Goal: Find specific page/section: Find specific page/section

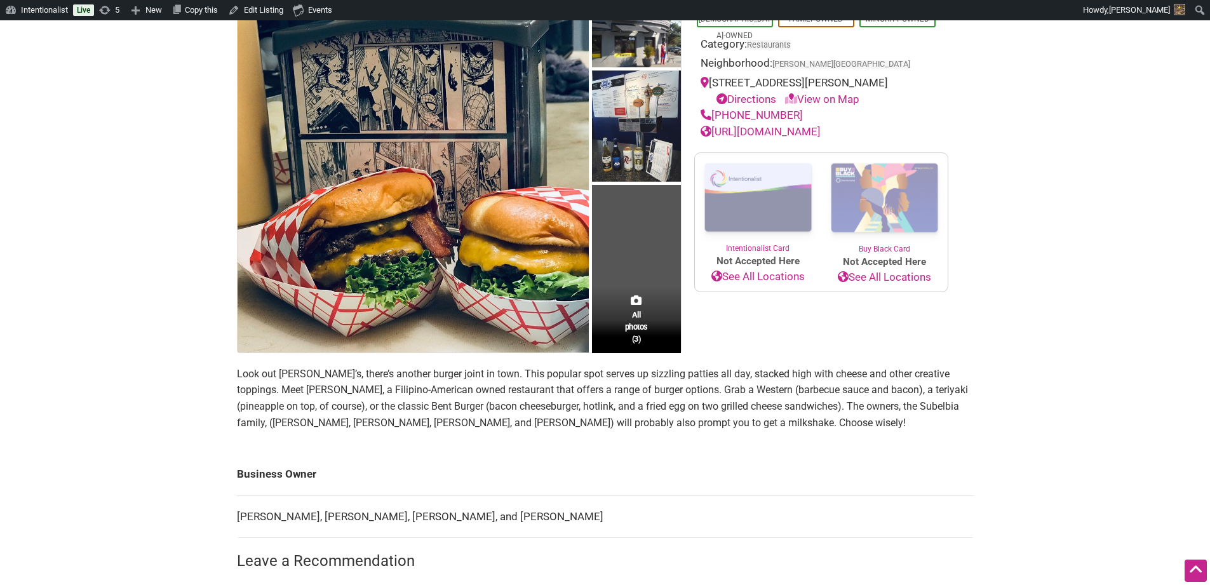
scroll to position [152, 0]
click at [448, 422] on p "Look out Dick’s, there’s another burger joint in town. This popular spot serves…" at bounding box center [605, 397] width 737 height 65
copy p "Subelbia"
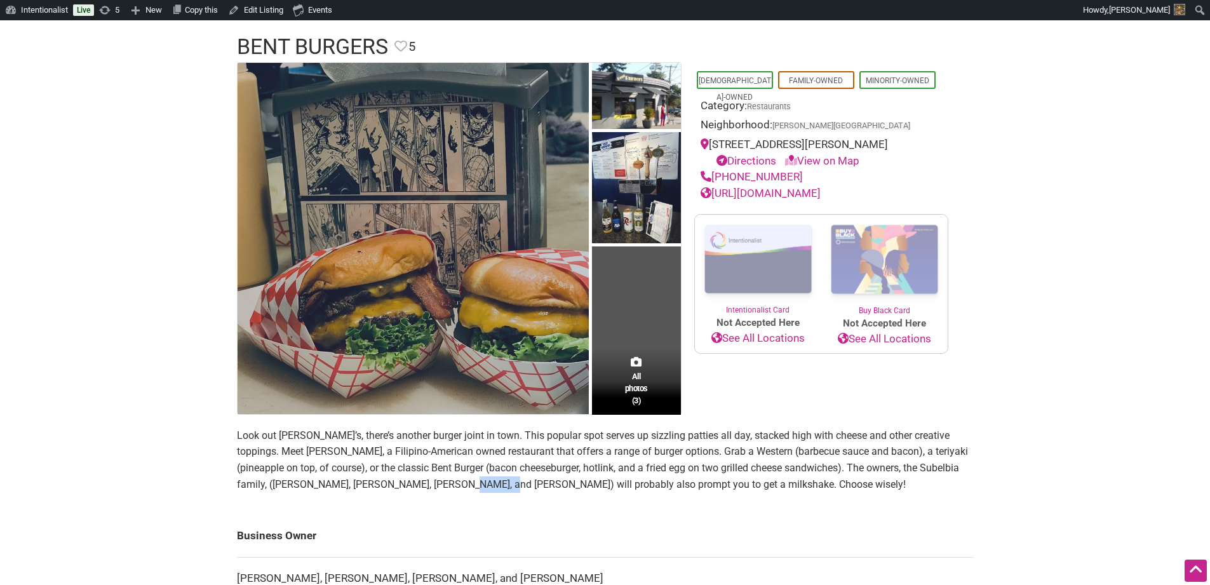
scroll to position [0, 0]
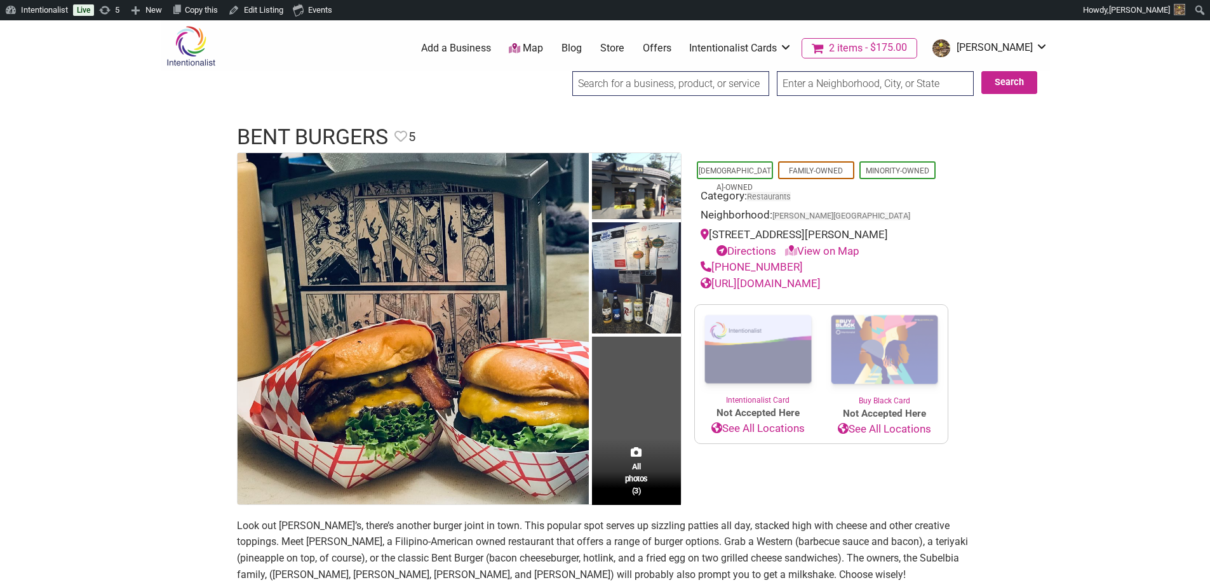
click at [723, 88] on input "search" at bounding box center [670, 83] width 197 height 25
paste input "Subelbia"
type input "Subelbia"
click at [560, 71] on input "Search" at bounding box center [584, 84] width 49 height 26
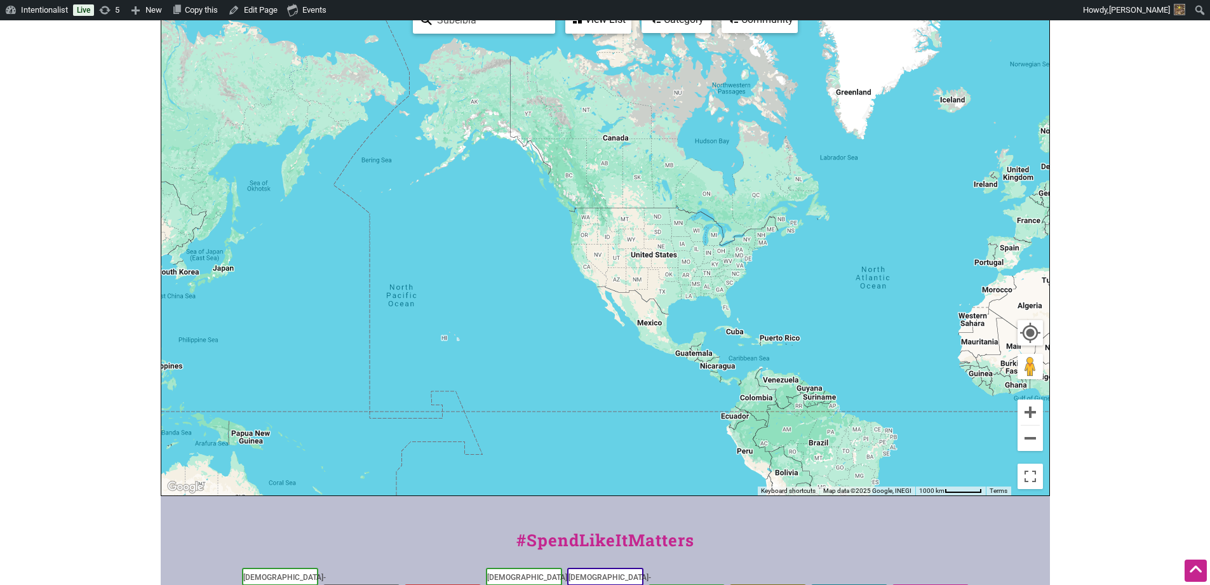
scroll to position [76, 0]
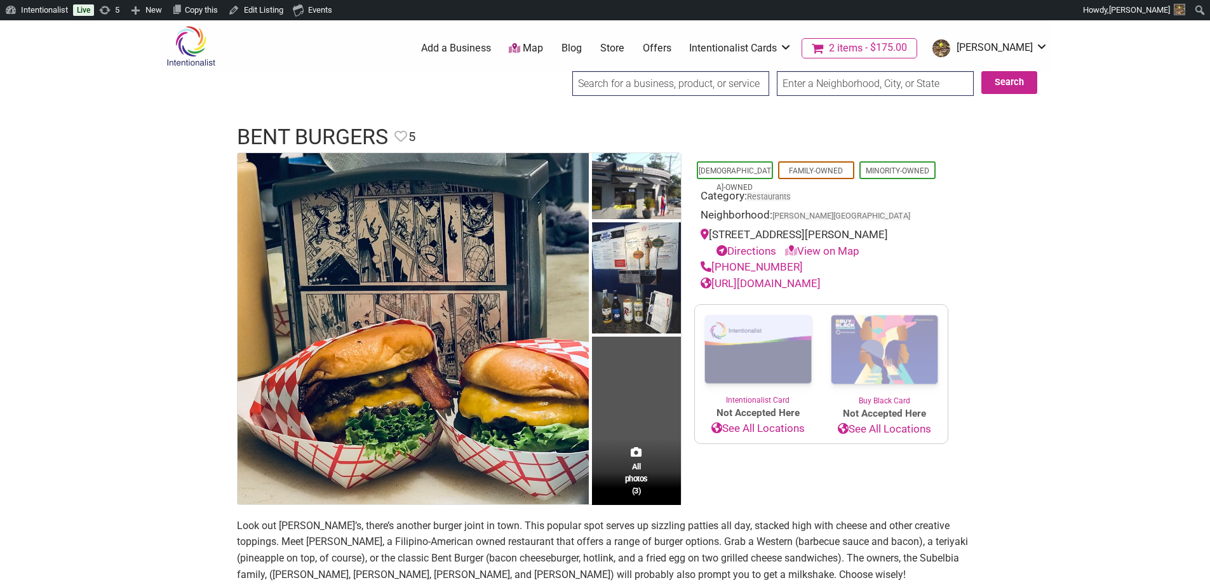
click at [612, 80] on input "search" at bounding box center [670, 83] width 197 height 25
paste input "Subelbia"
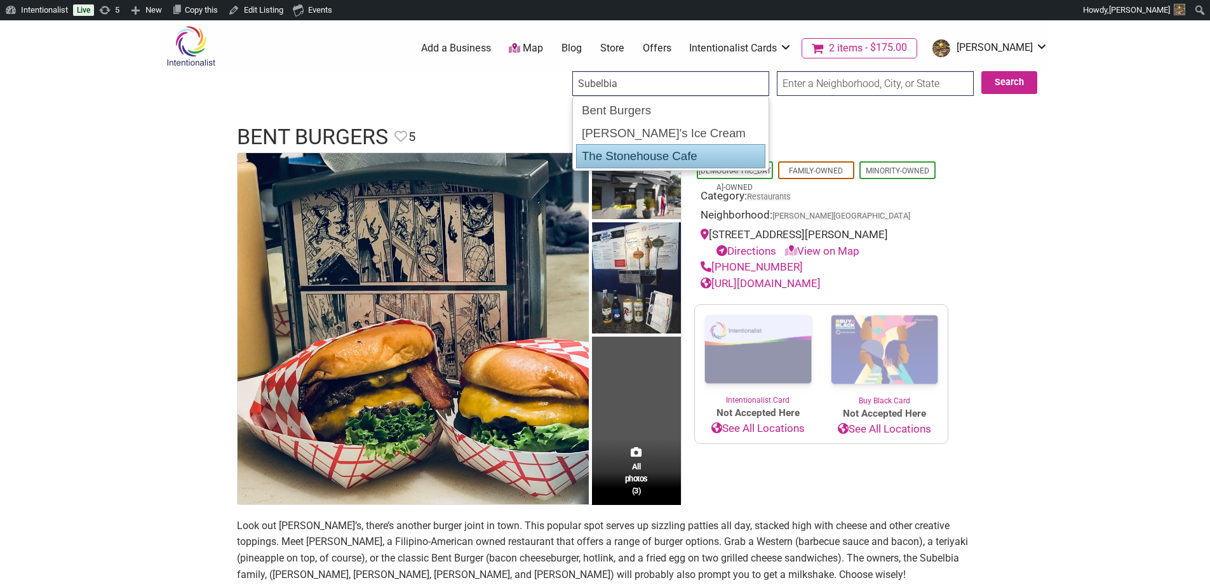
click at [649, 156] on div "The Stonehouse Cafe" at bounding box center [670, 156] width 189 height 24
type input "The Stonehouse Cafe"
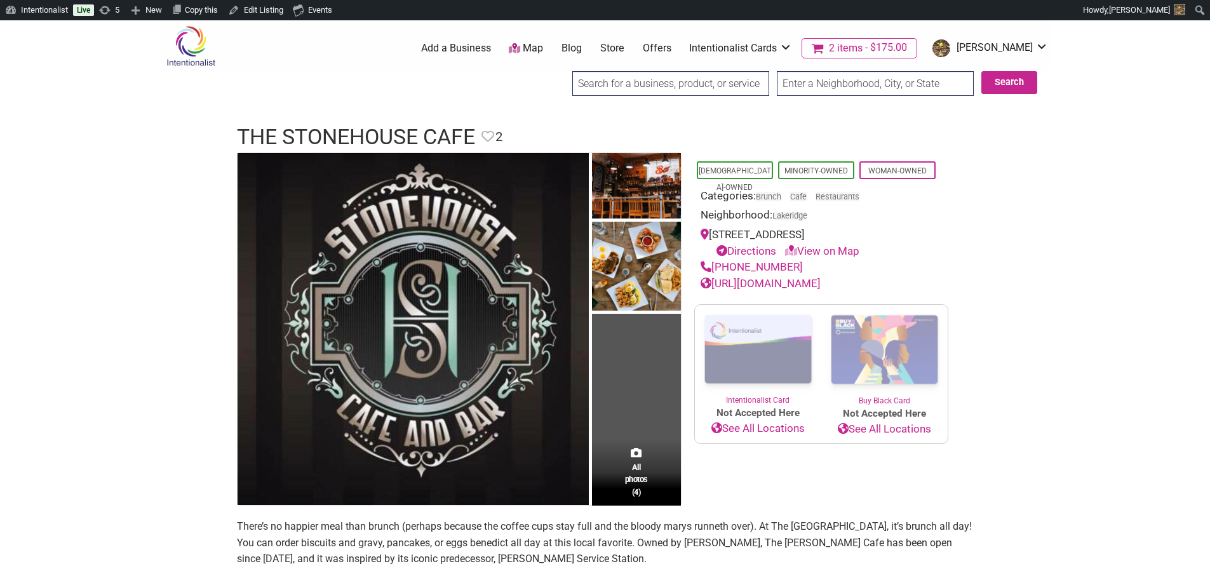
click at [626, 84] on input "search" at bounding box center [670, 83] width 197 height 25
paste input "Subelbia"
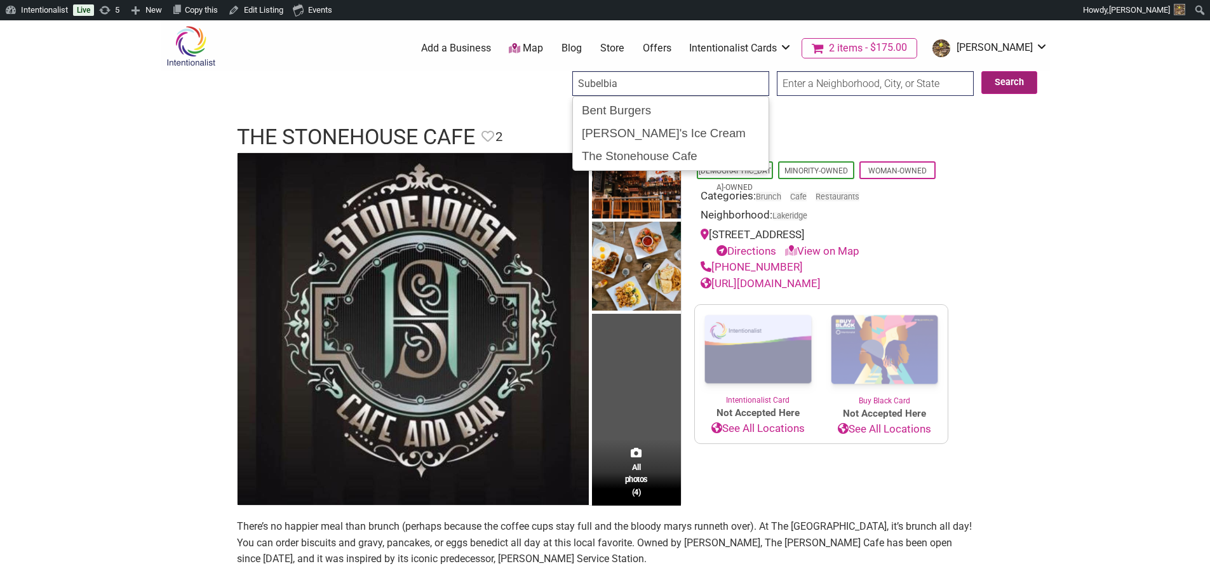
type input "Subelbia"
click at [1025, 82] on button "Search" at bounding box center [1009, 82] width 56 height 23
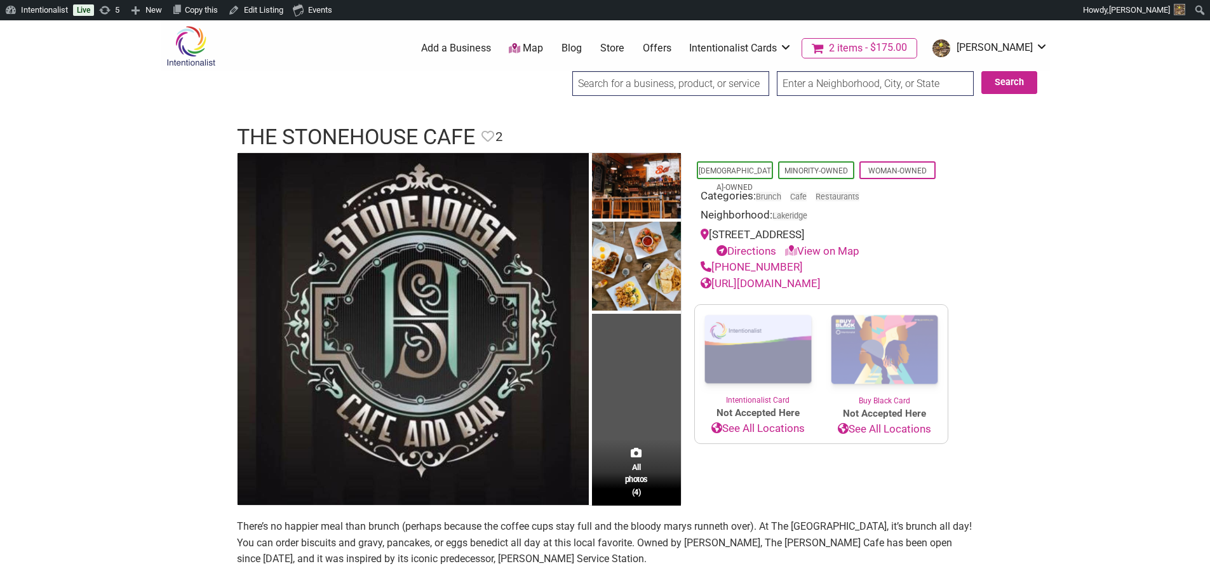
click at [710, 88] on input "search" at bounding box center [670, 83] width 197 height 25
paste input "Subelbia"
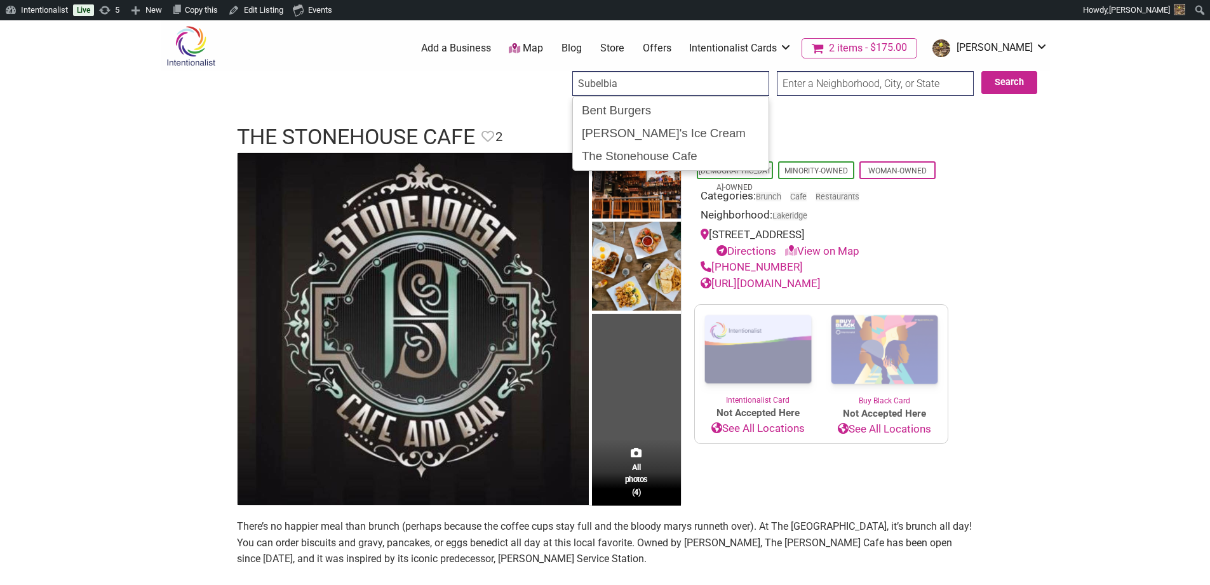
type input "Subelbia"
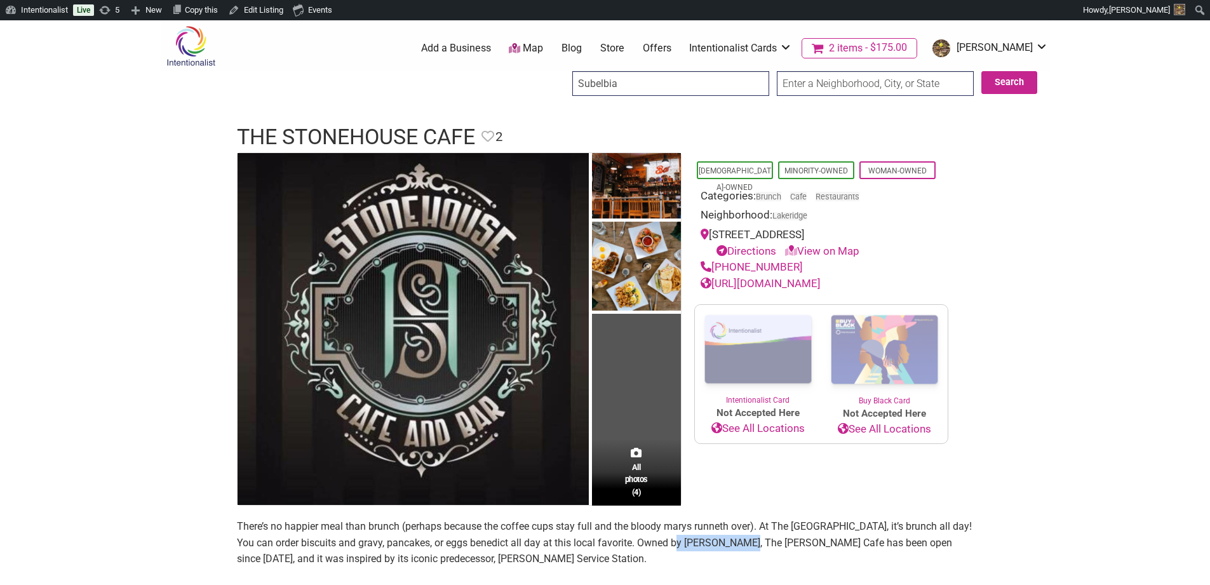
drag, startPoint x: 761, startPoint y: 544, endPoint x: 687, endPoint y: 543, distance: 74.3
click at [687, 543] on p "There’s no happier meal than brunch (perhaps because the coffee cups stay full …" at bounding box center [605, 542] width 737 height 49
copy p "LeeAnn Subelbia"
click at [418, 245] on img at bounding box center [413, 329] width 351 height 353
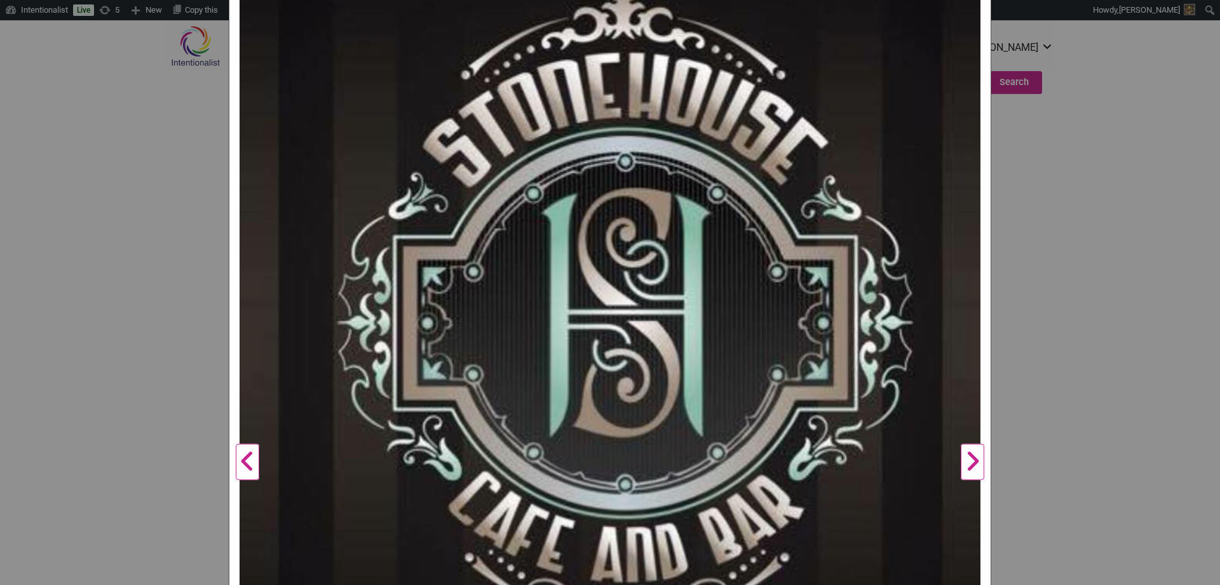
scroll to position [229, 0]
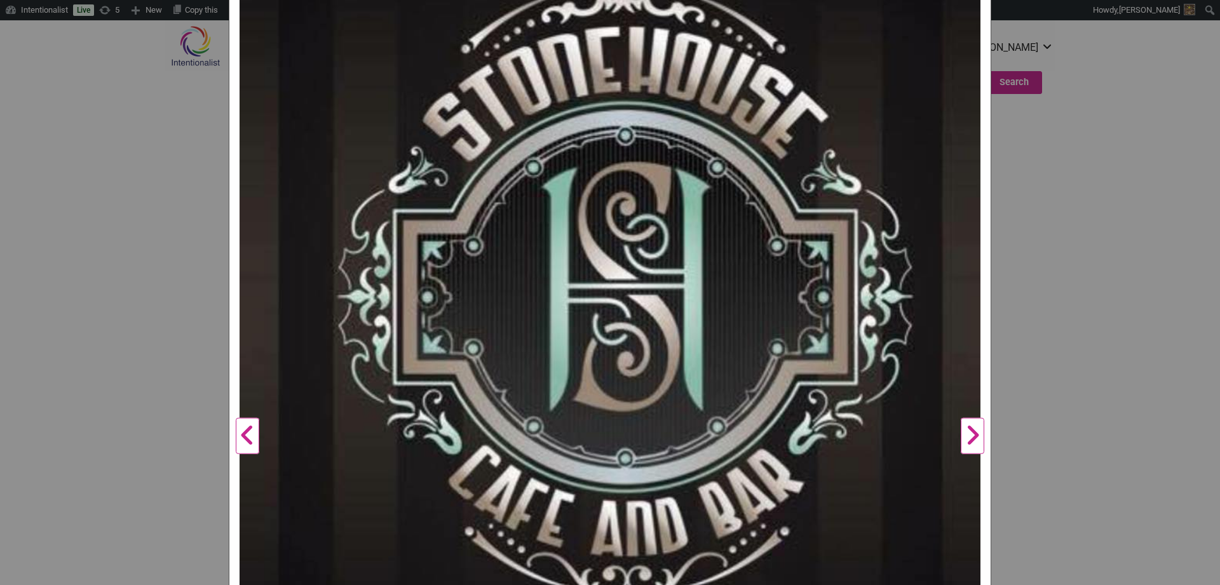
click at [969, 433] on button "Next" at bounding box center [972, 436] width 35 height 998
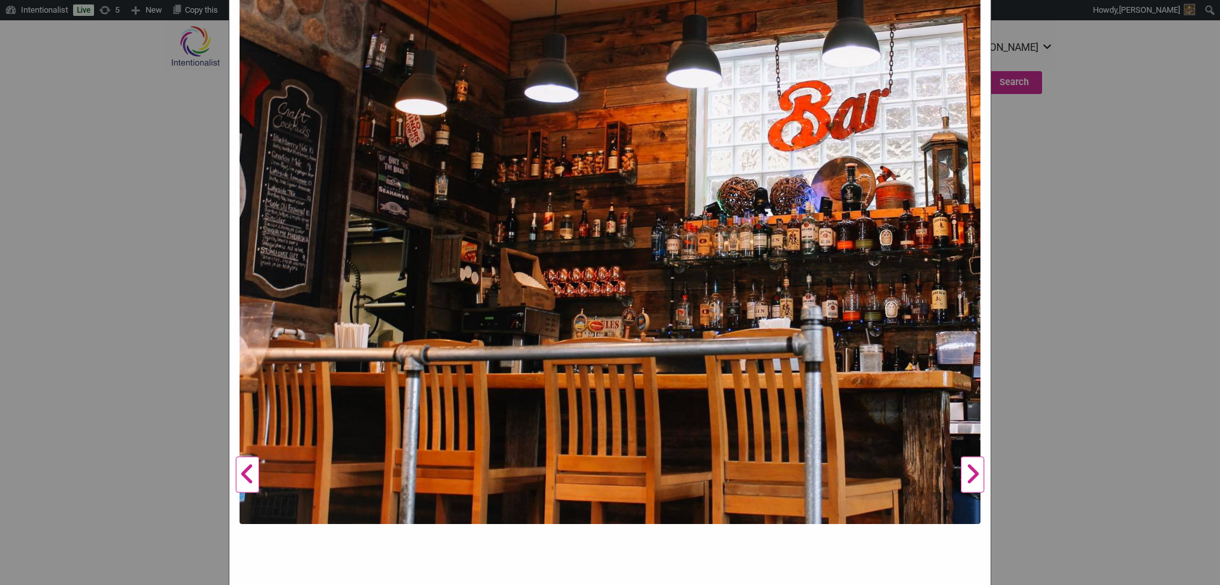
scroll to position [152, 0]
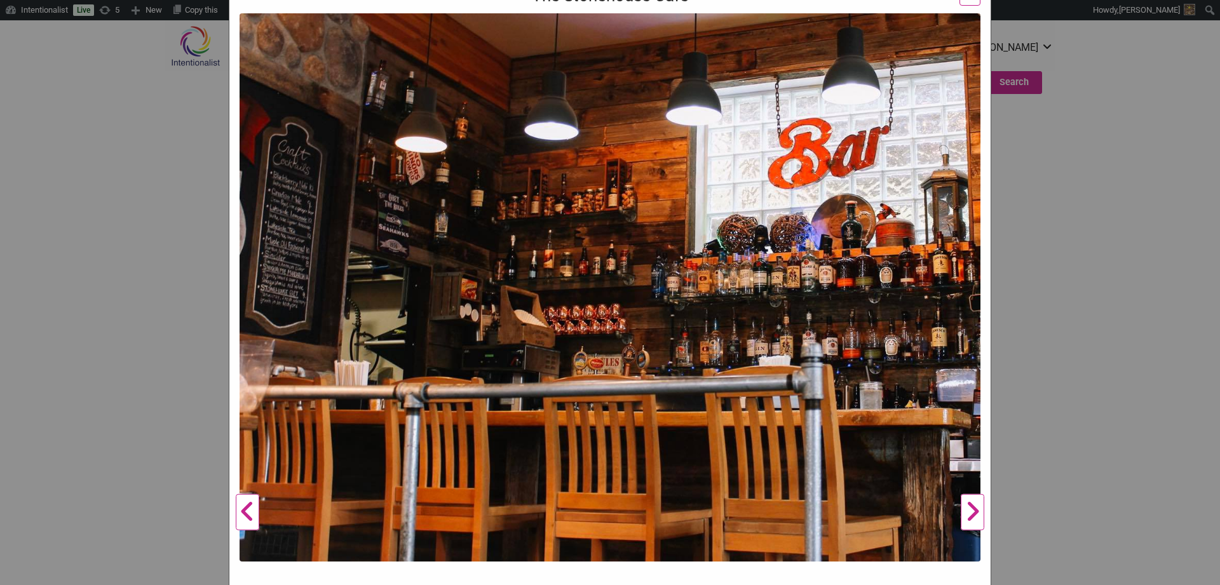
click at [970, 513] on button "Next" at bounding box center [972, 512] width 35 height 998
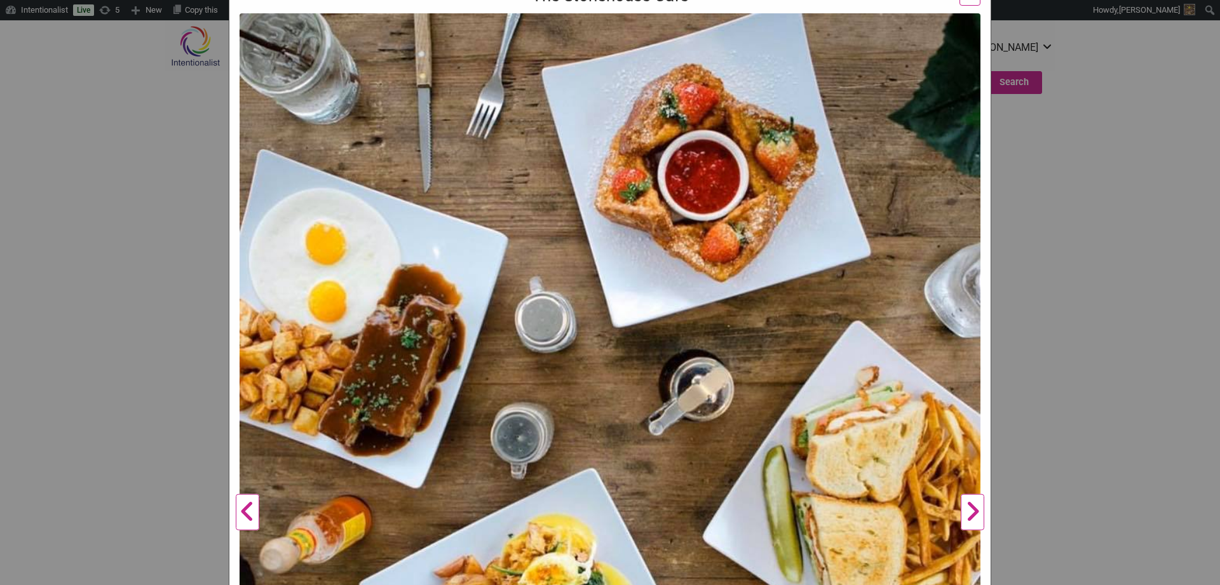
click at [970, 513] on button "Next" at bounding box center [972, 512] width 35 height 998
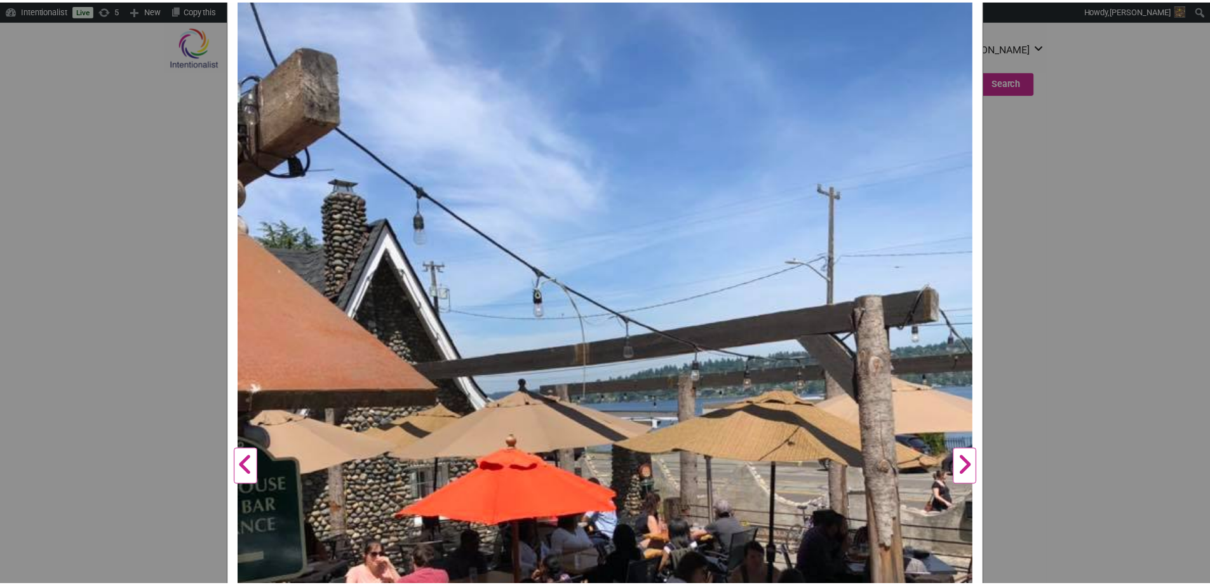
scroll to position [305, 0]
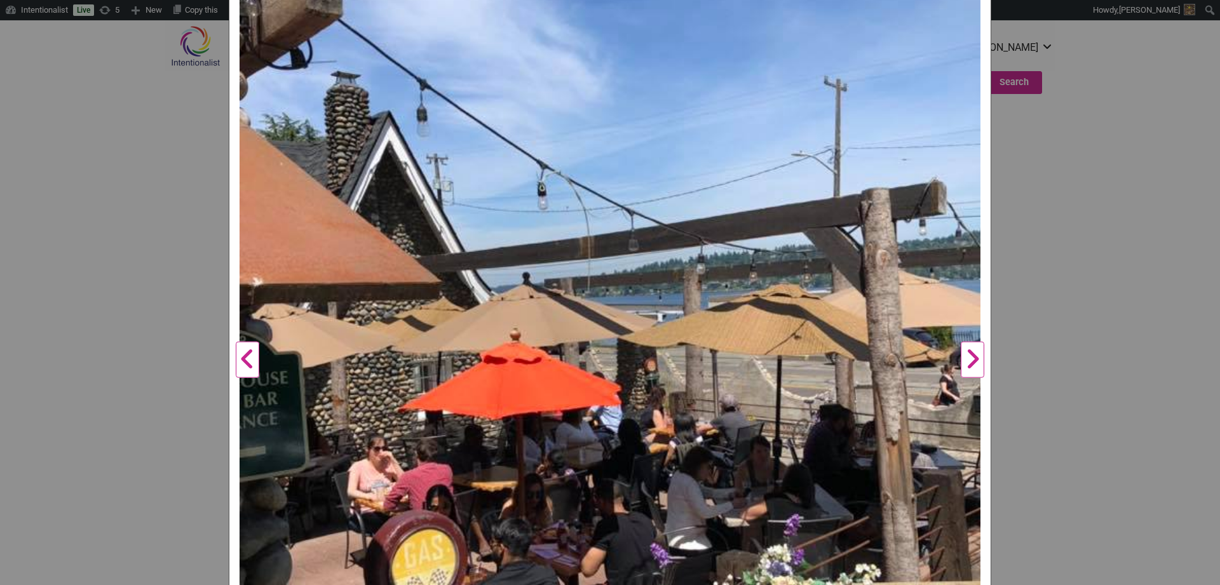
click at [973, 360] on button "Next" at bounding box center [972, 360] width 35 height 998
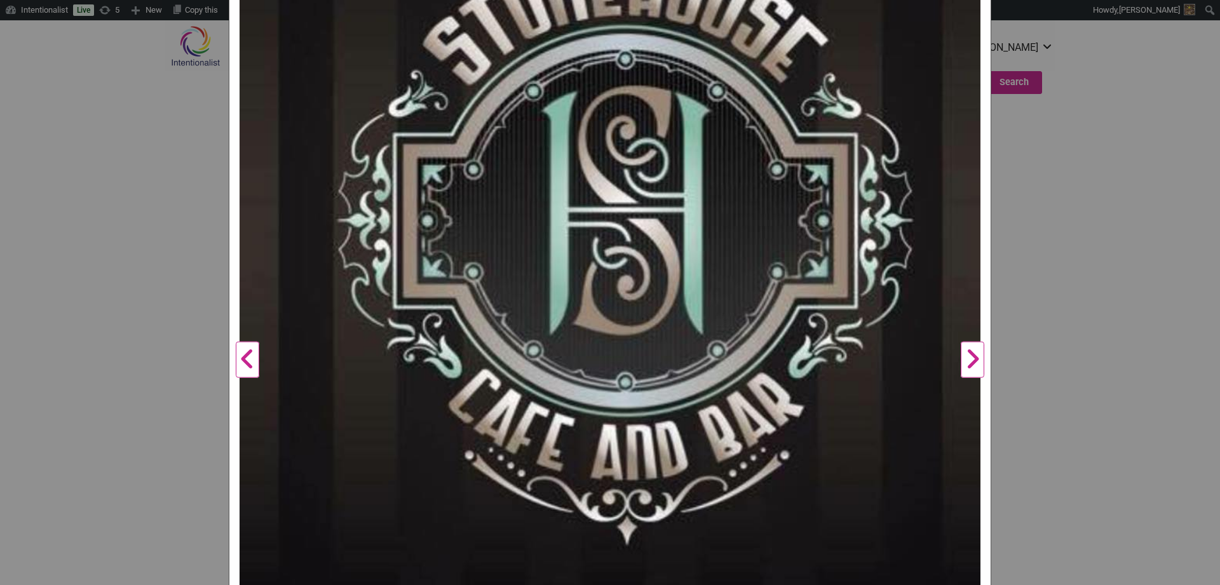
click at [1110, 320] on div "The Stonehouse Cafe Previous Next 1 2 3 4 ×" at bounding box center [610, 292] width 1220 height 585
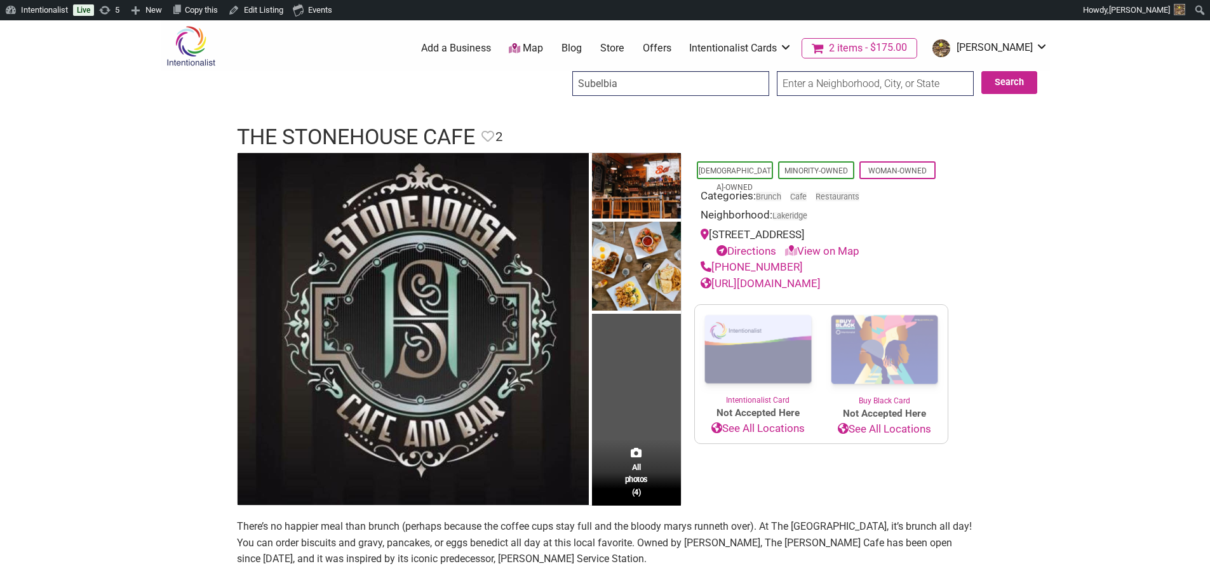
click at [206, 47] on img at bounding box center [191, 45] width 60 height 41
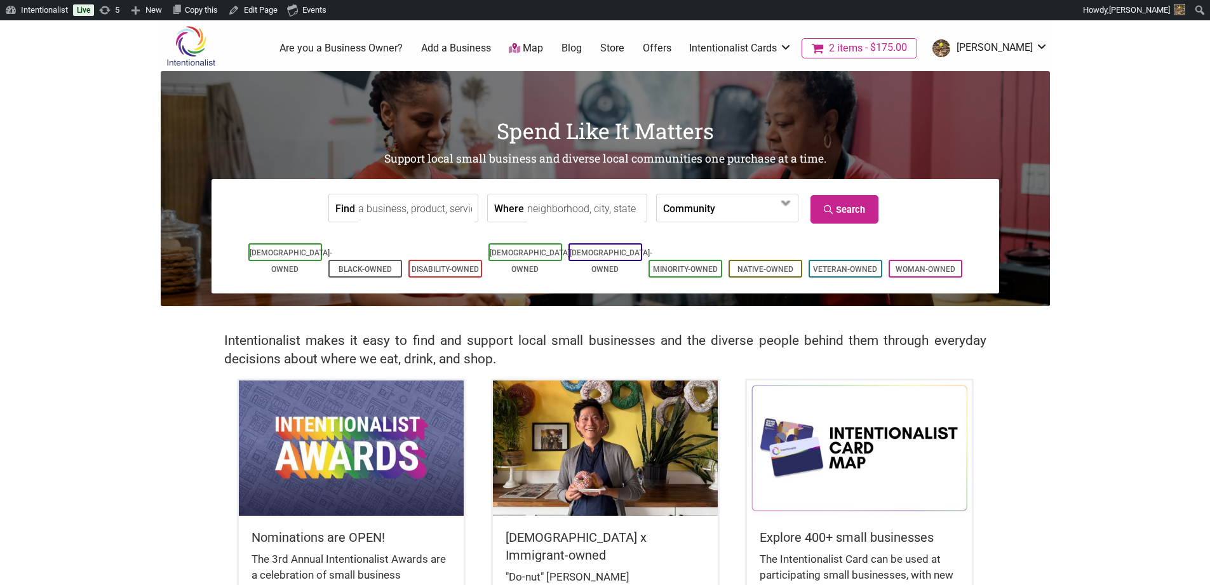
click at [1160, 315] on body "Please wait, copying in progress... If you’re making a lot of copies it can tak…" at bounding box center [605, 312] width 1210 height 585
drag, startPoint x: 1004, startPoint y: 138, endPoint x: 1139, endPoint y: 102, distance: 140.1
click at [1139, 102] on body "Please wait, copying in progress... If you’re making a lot of copies it can tak…" at bounding box center [605, 312] width 1210 height 585
click at [1073, 159] on body "Please wait, copying in progress... If you’re making a lot of copies it can tak…" at bounding box center [605, 312] width 1210 height 585
